Goal: Task Accomplishment & Management: Manage account settings

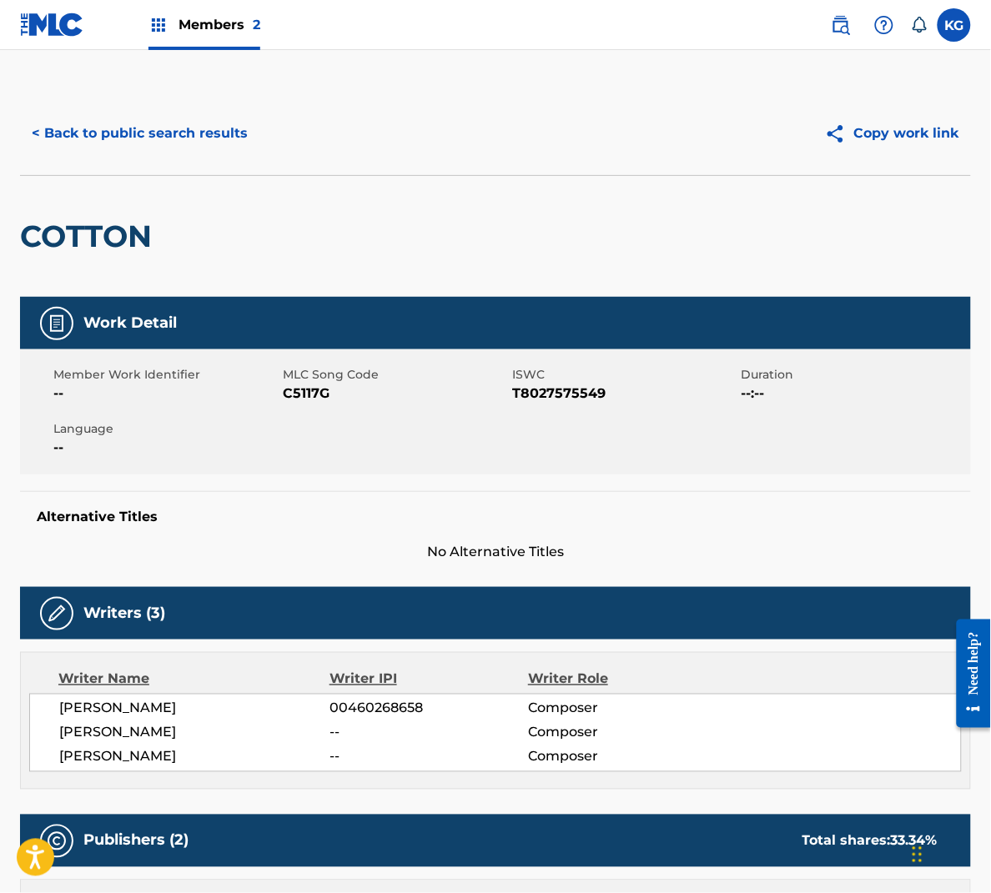
click at [198, 27] on span "Members 2" at bounding box center [220, 24] width 82 height 19
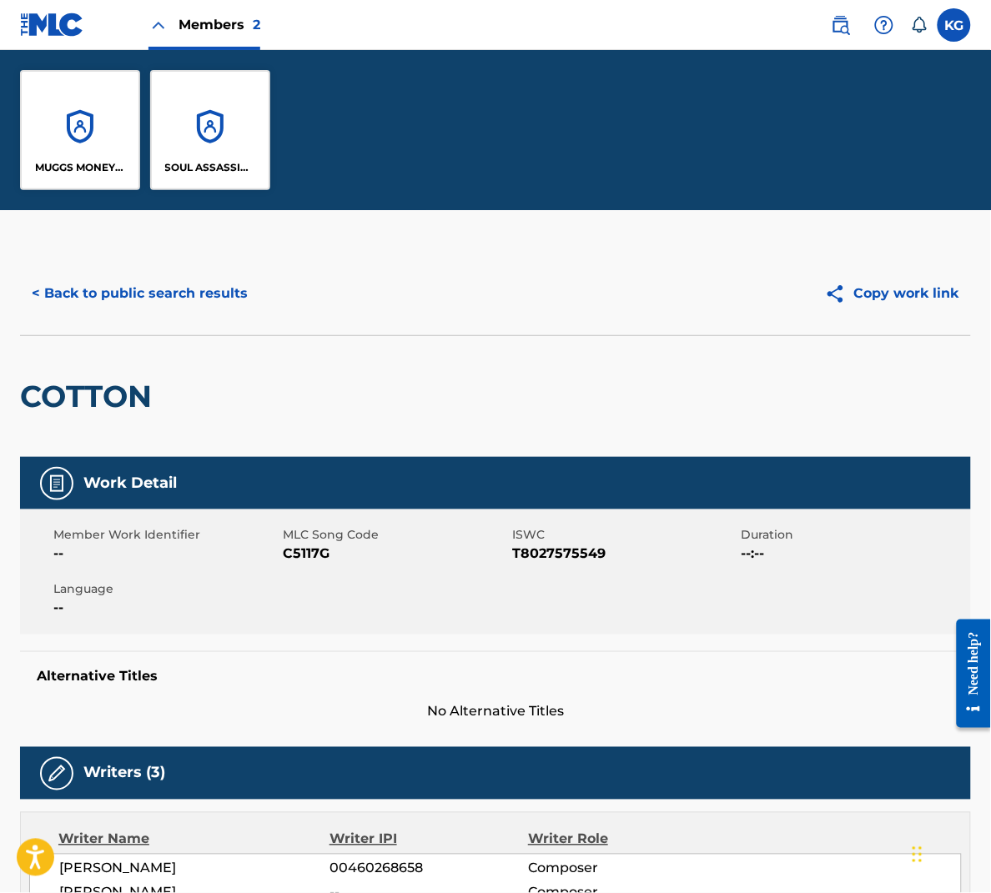
click at [959, 23] on label at bounding box center [954, 24] width 33 height 33
click at [954, 25] on input "KG Kent Goolsby kent@surethingmusicpublishing.com Notification Preferences Prof…" at bounding box center [954, 25] width 0 height 0
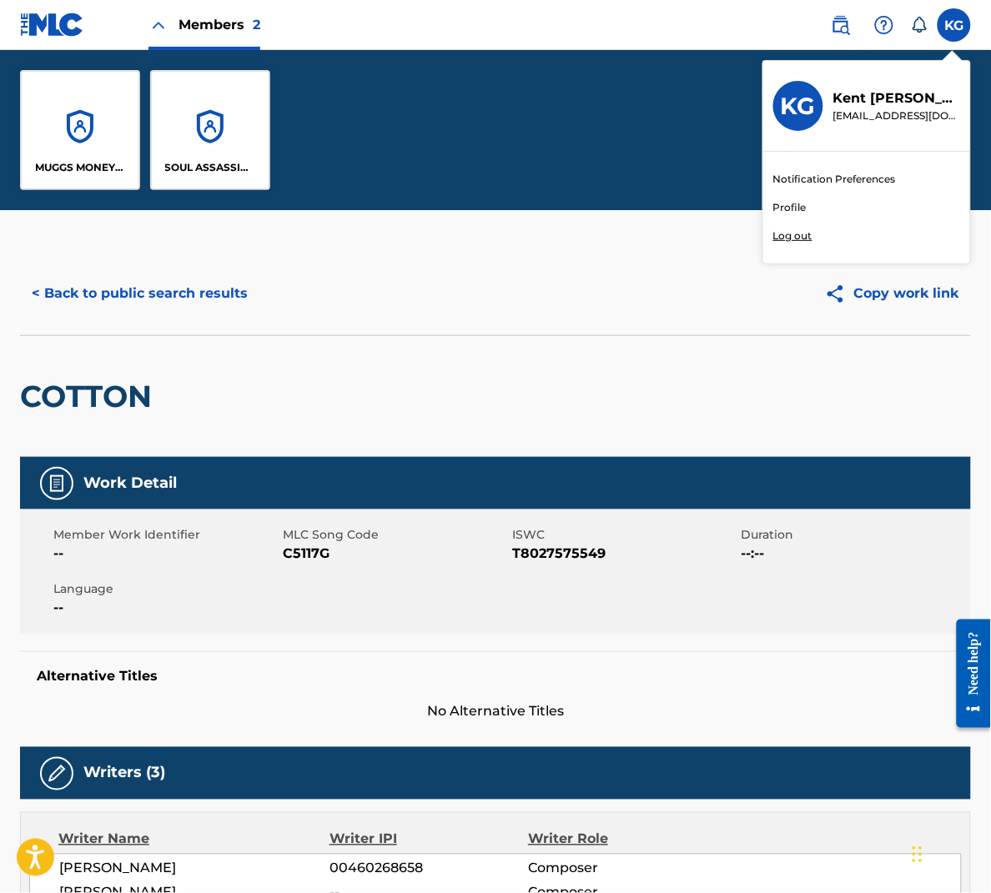
click at [793, 234] on p "Log out" at bounding box center [792, 236] width 39 height 15
click at [954, 25] on input "KG Kent Goolsby kent@surethingmusicpublishing.com Notification Preferences Prof…" at bounding box center [954, 25] width 0 height 0
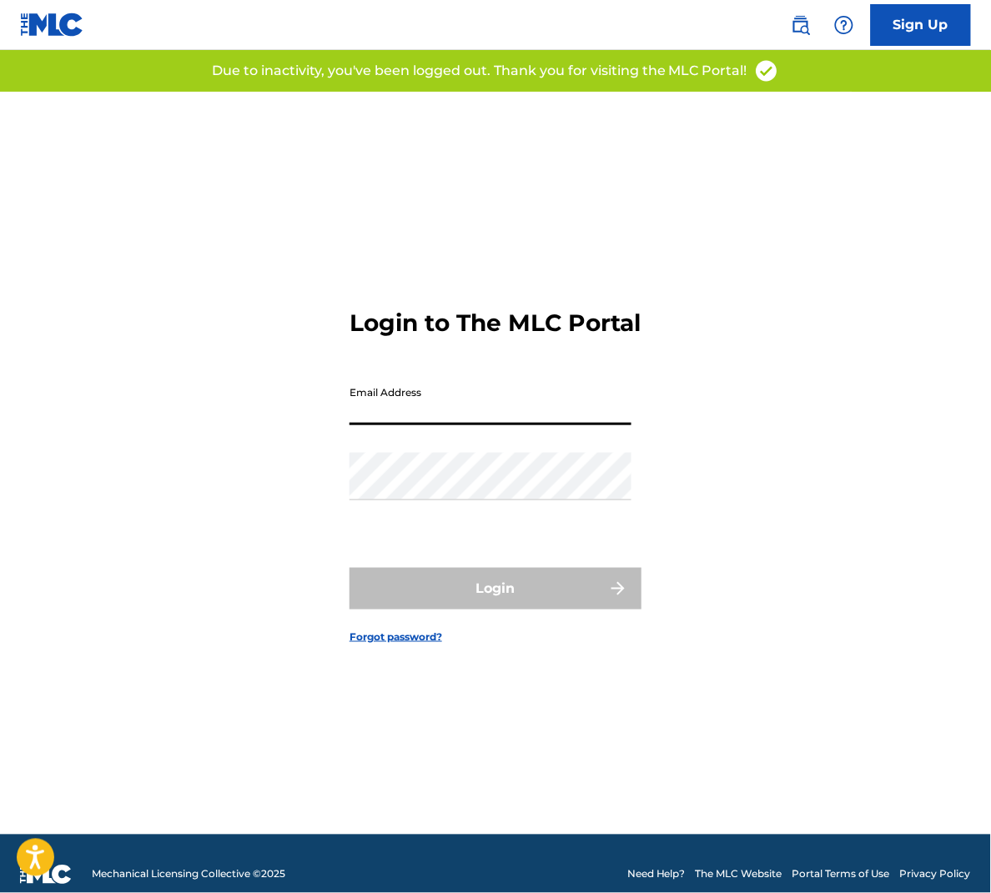
click at [429, 405] on input "Email Address" at bounding box center [491, 402] width 282 height 48
click at [220, 582] on div "Login to The MLC Portal Email Address Password Login Forgot password?" at bounding box center [495, 463] width 991 height 743
click at [397, 425] on input "Email Address" at bounding box center [491, 402] width 282 height 48
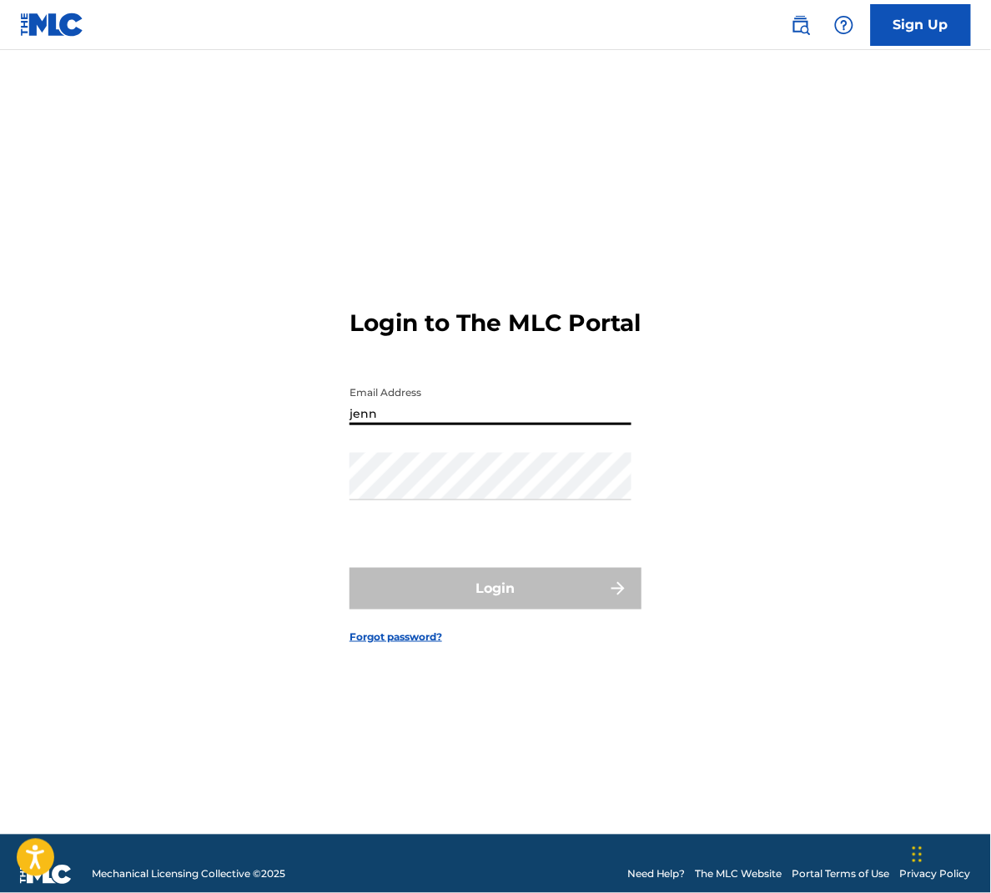
click at [382, 425] on input "jenn" at bounding box center [491, 402] width 282 height 48
click at [383, 425] on input "jenn" at bounding box center [491, 402] width 282 height 48
type input "jenn"
